Goal: Task Accomplishment & Management: Use online tool/utility

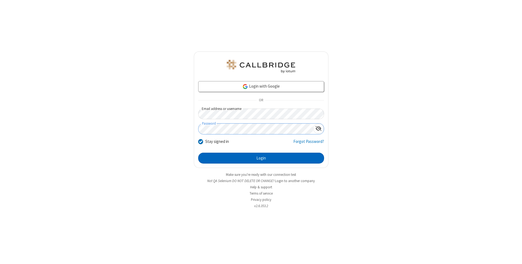
click at [261, 158] on button "Login" at bounding box center [261, 158] width 126 height 11
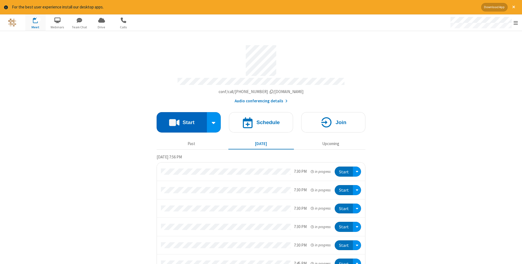
click at [182, 120] on button "Start" at bounding box center [182, 122] width 50 height 20
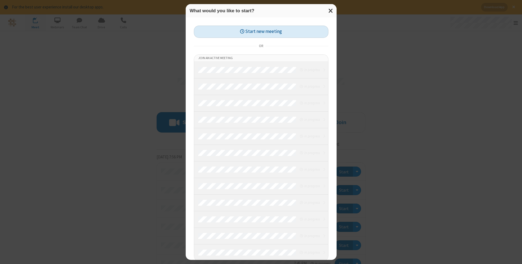
click at [261, 32] on button "Start new meeting" at bounding box center [261, 32] width 135 height 12
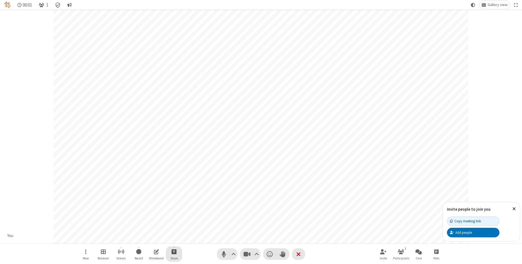
click at [174, 251] on span "Start sharing" at bounding box center [174, 251] width 5 height 7
click at [174, 218] on span "Share additional camera" at bounding box center [177, 219] width 40 height 5
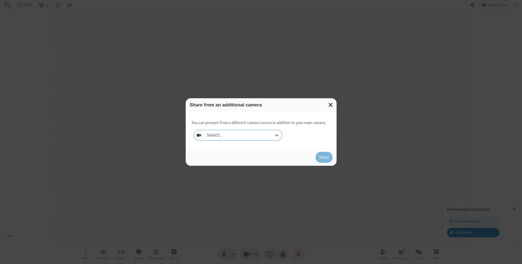
click at [243, 135] on div "Select..." at bounding box center [243, 135] width 78 height 10
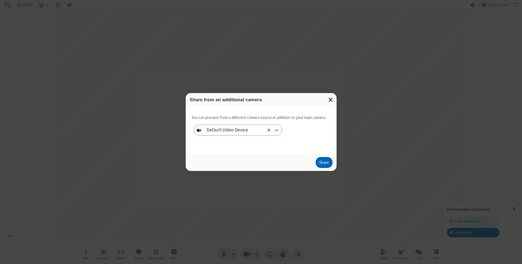
click at [324, 163] on button "Share" at bounding box center [324, 162] width 17 height 11
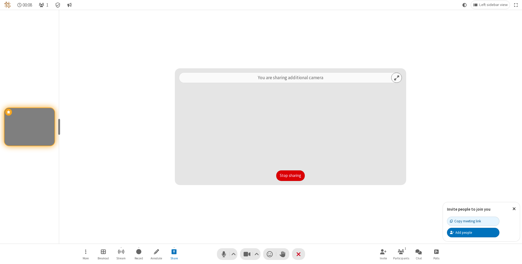
click at [290, 175] on button "Stop sharing" at bounding box center [290, 175] width 29 height 11
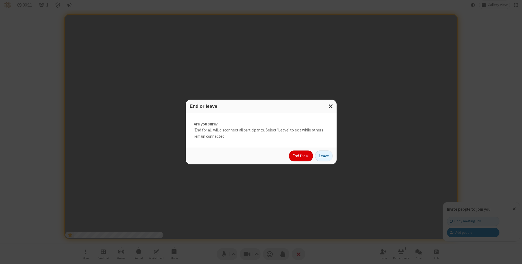
click at [301, 156] on button "End for all" at bounding box center [301, 155] width 24 height 11
